Goal: Task Accomplishment & Management: Manage account settings

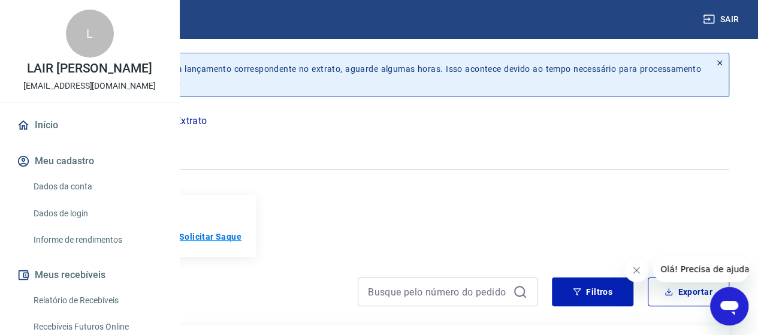
click at [241, 237] on p "Solicitar Saque" at bounding box center [210, 237] width 62 height 12
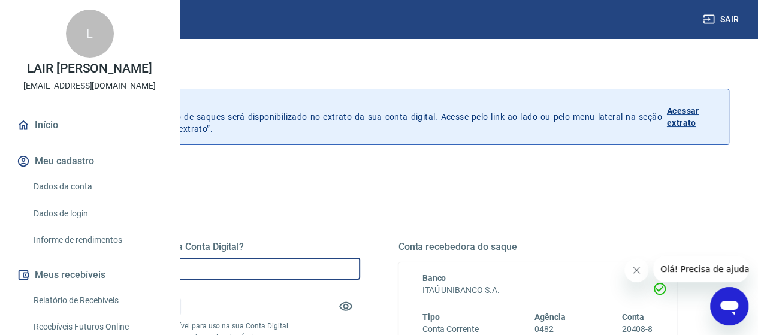
drag, startPoint x: 314, startPoint y: 274, endPoint x: 183, endPoint y: 250, distance: 133.3
click at [185, 252] on div "Saque Histórico de saques A partir de agora, o histórico de saques será disponi…" at bounding box center [379, 271] width 758 height 467
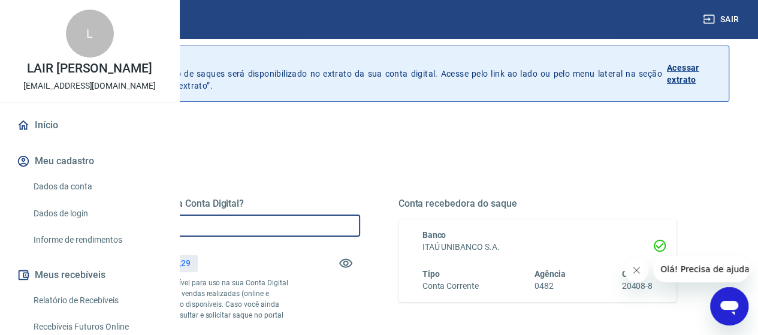
scroll to position [180, 0]
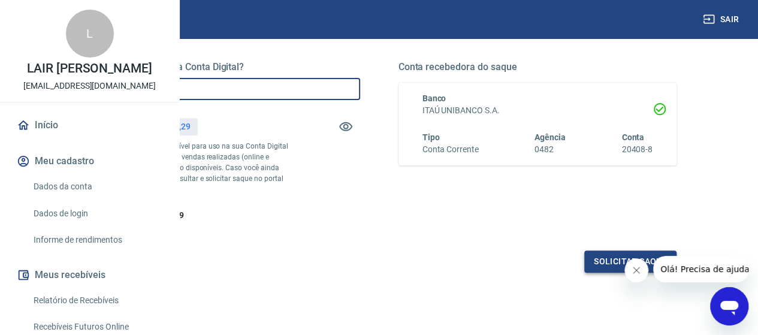
type input "R$ 7.900,00"
click at [598, 273] on button "Solicitar saque" at bounding box center [630, 261] width 92 height 22
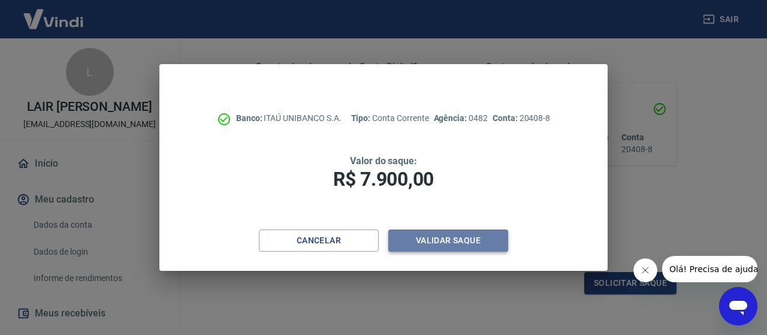
click at [476, 234] on button "Validar saque" at bounding box center [448, 240] width 120 height 22
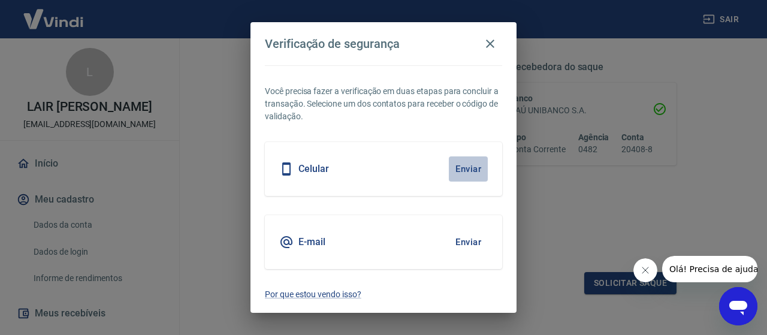
click at [469, 166] on button "Enviar" at bounding box center [468, 168] width 39 height 25
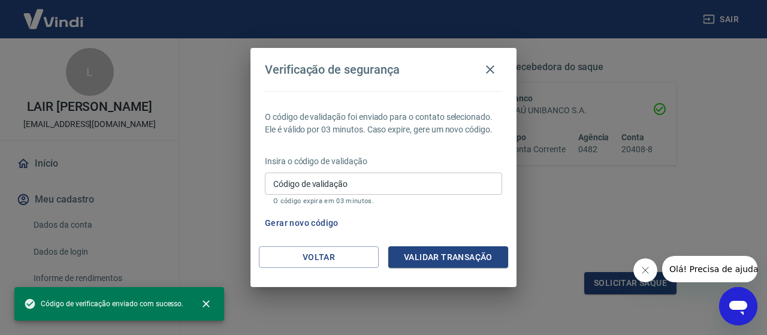
click at [337, 188] on input "Código de validação" at bounding box center [383, 184] width 237 height 22
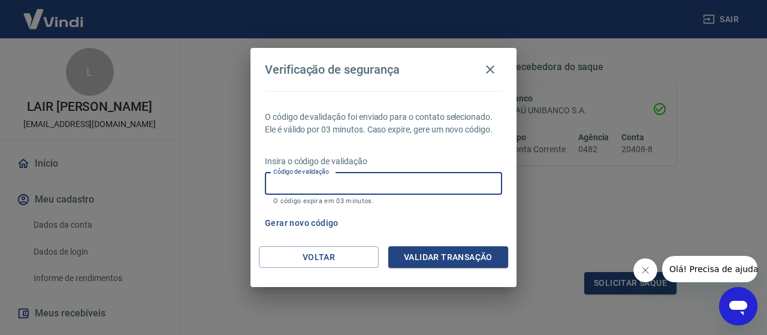
click at [337, 188] on input "Código de validação" at bounding box center [383, 184] width 237 height 22
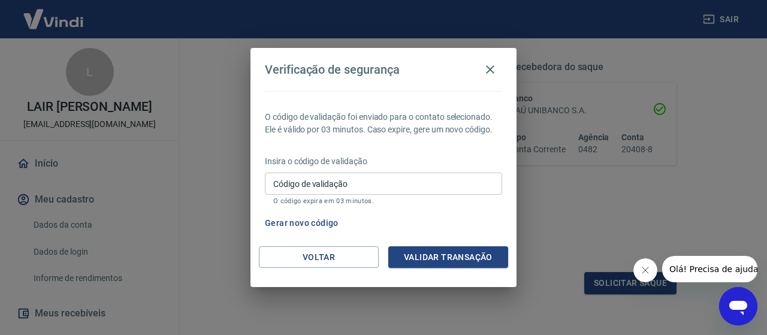
click at [561, 229] on div "Verificação de segurança O código de validação foi enviado para o contato selec…" at bounding box center [383, 167] width 767 height 335
drag, startPoint x: 491, startPoint y: 67, endPoint x: 548, endPoint y: 1, distance: 87.9
click at [491, 67] on icon "button" at bounding box center [490, 69] width 14 height 14
